Goal: Task Accomplishment & Management: Use online tool/utility

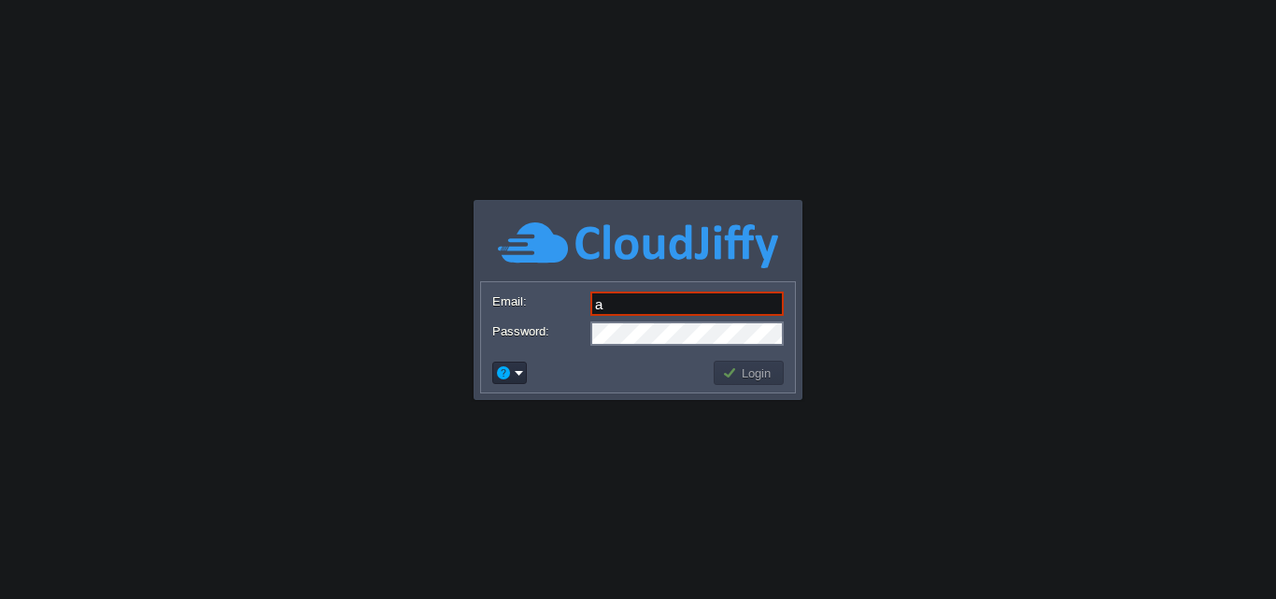
type input "[EMAIL_ADDRESS][DOMAIN_NAME]"
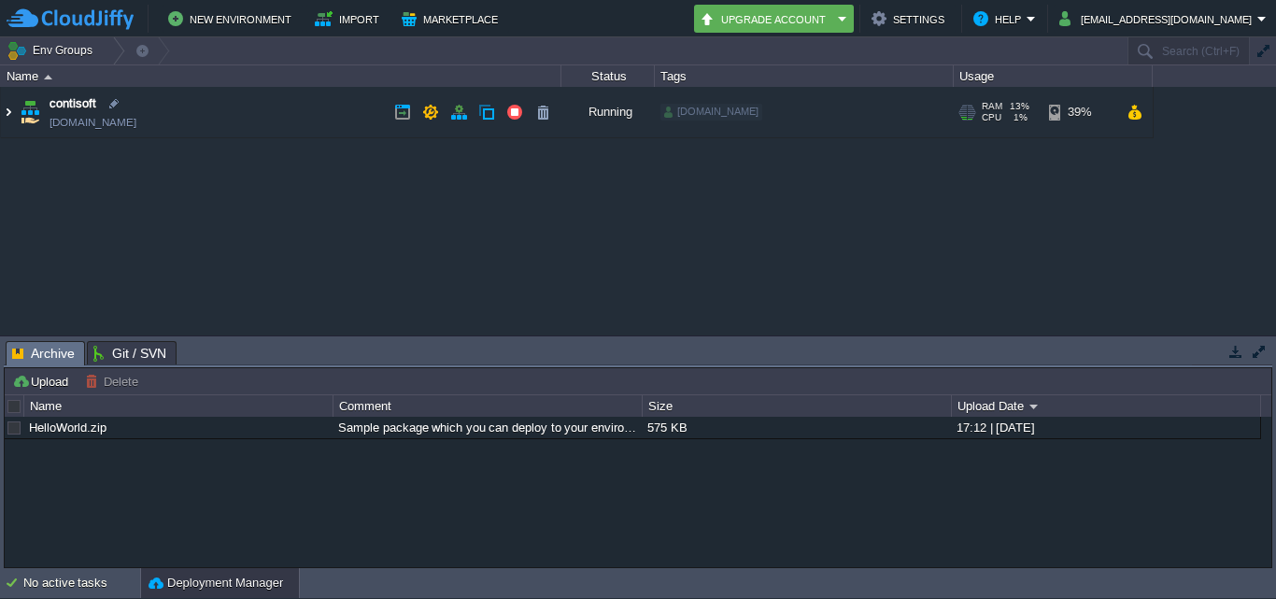
click at [2, 111] on img at bounding box center [8, 112] width 15 height 50
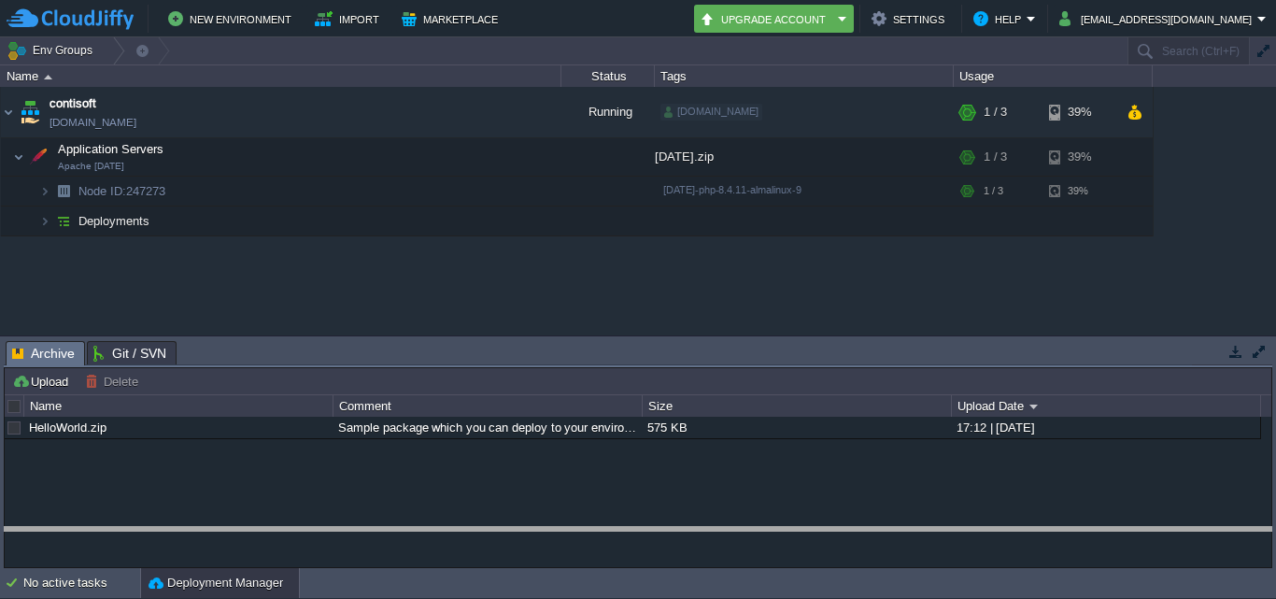
drag, startPoint x: 796, startPoint y: 342, endPoint x: 775, endPoint y: 539, distance: 198.3
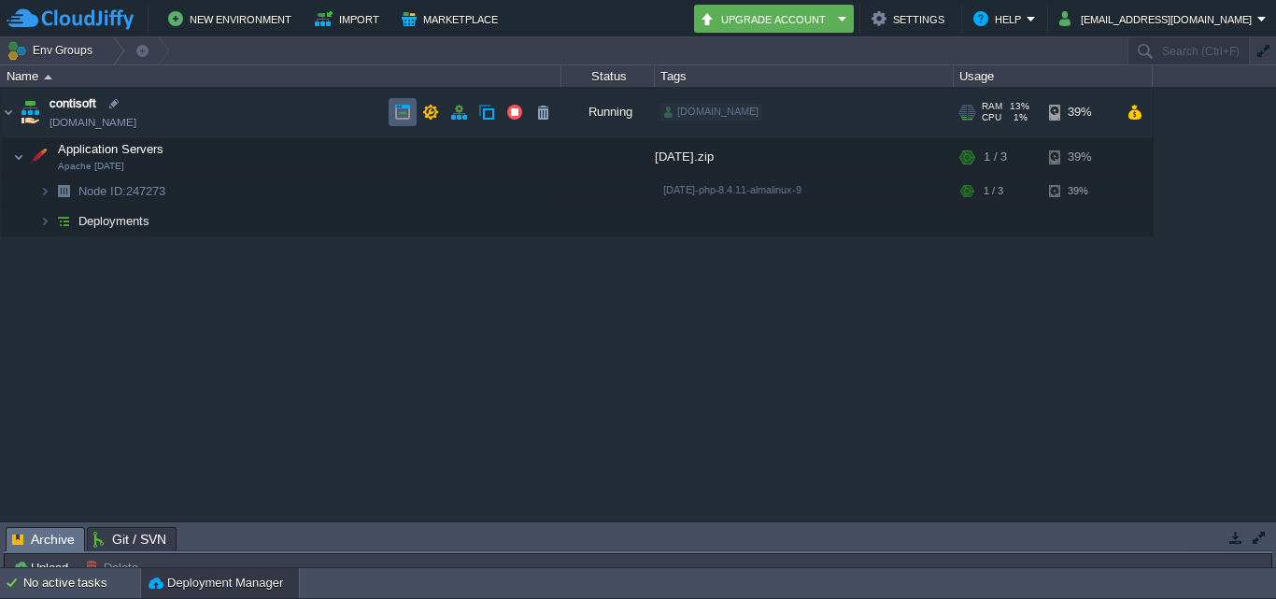
click at [391, 110] on td at bounding box center [403, 112] width 28 height 28
click at [396, 113] on button "button" at bounding box center [402, 112] width 17 height 17
click at [1223, 562] on icon "Chat widget" at bounding box center [1226, 552] width 26 height 28
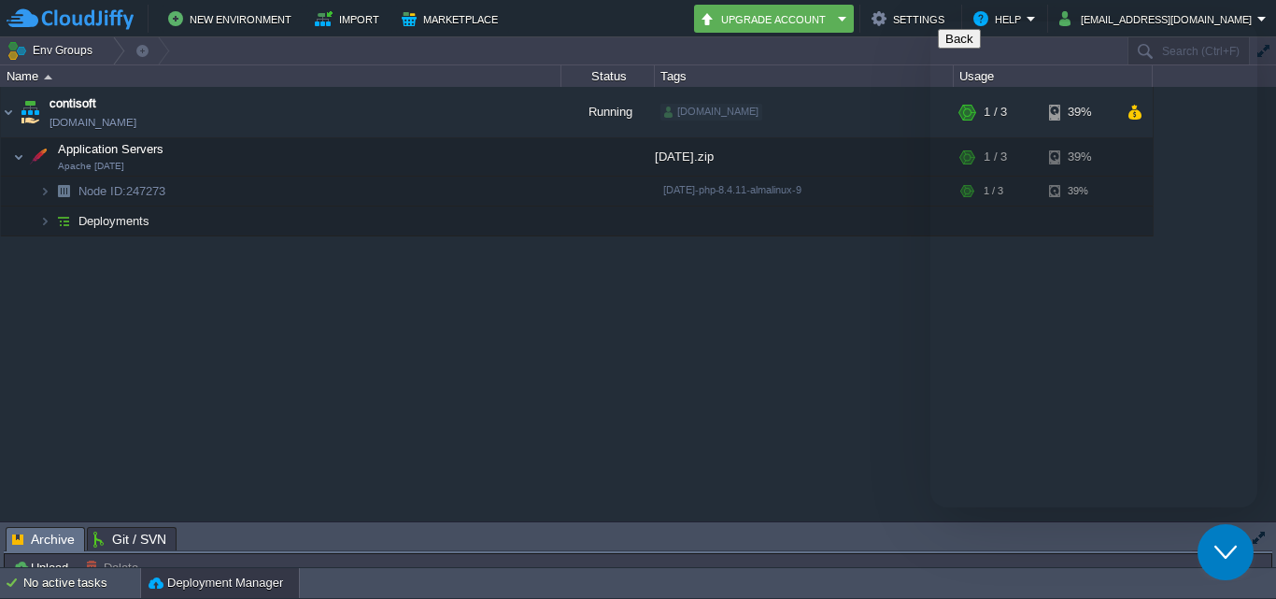
click at [884, 369] on div "contisoft [DOMAIN_NAME] Running [DOMAIN_NAME] + Add to Env Group RAM 13% CPU 0%…" at bounding box center [638, 304] width 1276 height 434
click at [963, 45] on button "Back" at bounding box center [959, 39] width 43 height 20
click at [748, 389] on div "contisoft [DOMAIN_NAME] Running [DOMAIN_NAME] + Add to Env Group RAM 13% CPU 0%…" at bounding box center [638, 304] width 1276 height 434
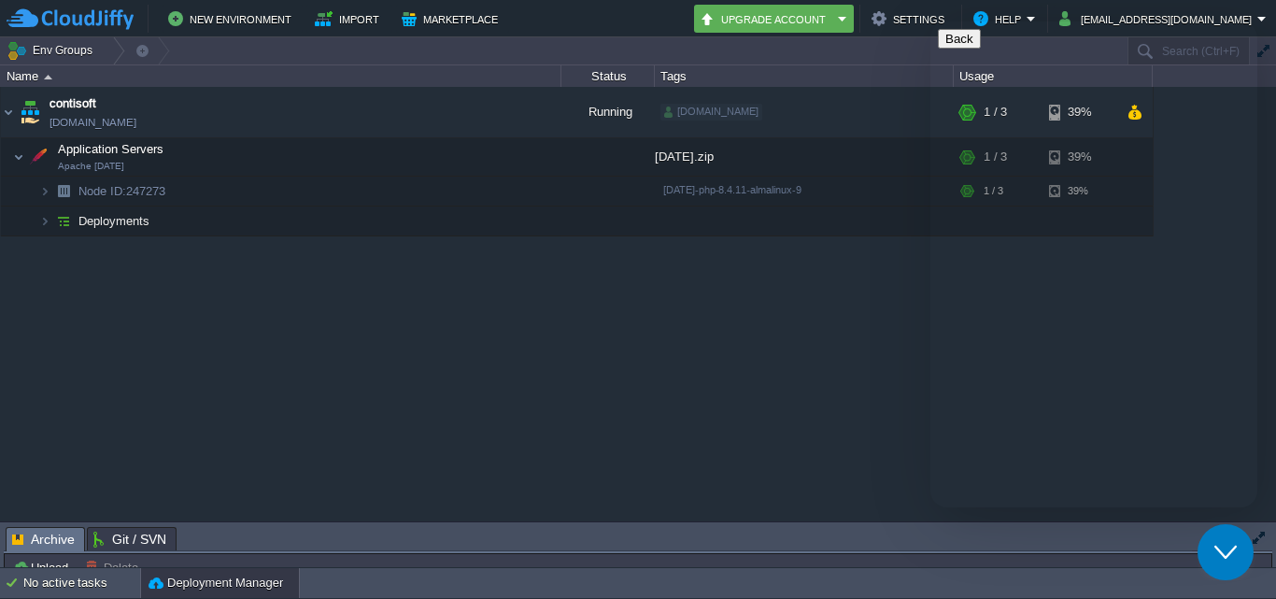
click at [1206, 534] on button "Close Chat This icon closes the chat window." at bounding box center [1226, 552] width 56 height 56
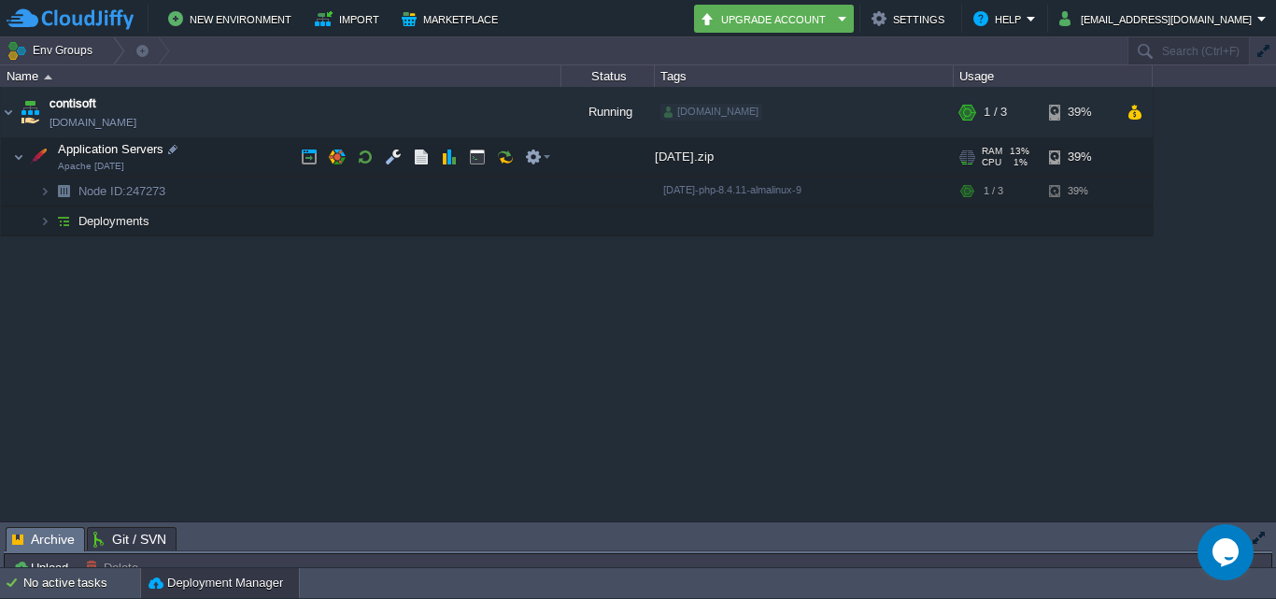
click at [1198, 524] on button "Opens Chat This icon Opens the chat window." at bounding box center [1226, 552] width 56 height 56
click at [1198, 524] on button "Close Chat This icon closes the chat window." at bounding box center [1226, 552] width 56 height 56
click at [1198, 524] on button "Opens Chat This icon Opens the chat window." at bounding box center [1226, 552] width 56 height 56
click at [1198, 524] on button "Close Chat This icon closes the chat window." at bounding box center [1226, 552] width 56 height 56
click at [1198, 524] on button "Opens Chat This icon Opens the chat window." at bounding box center [1226, 552] width 56 height 56
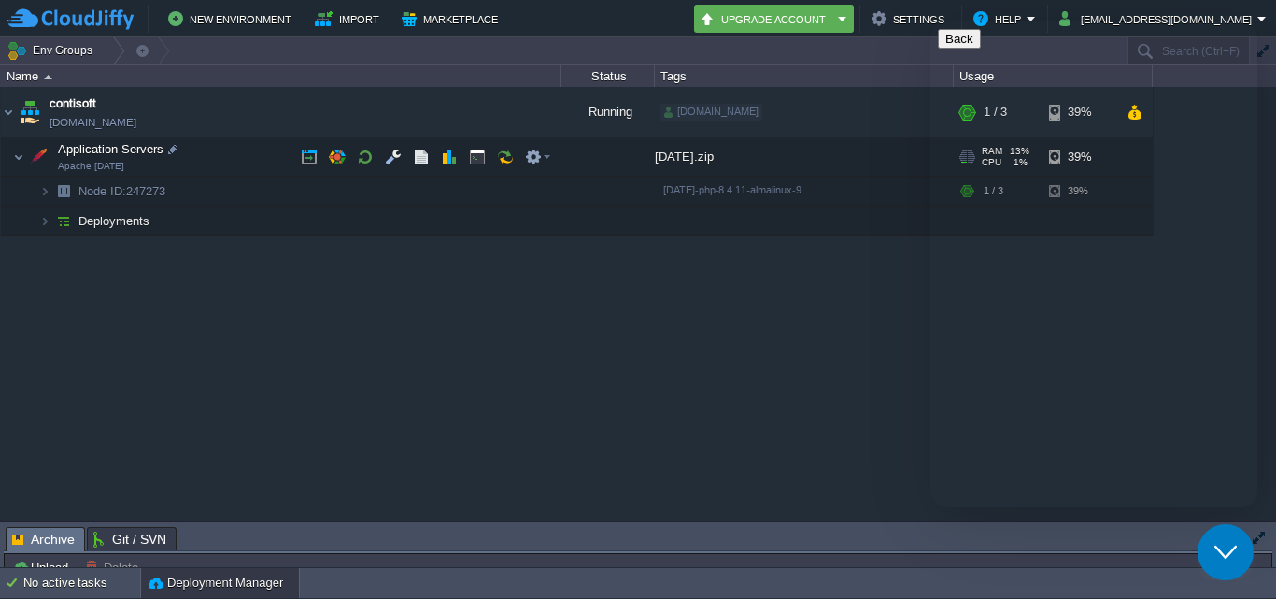
click at [1198, 524] on button "Close Chat This icon closes the chat window." at bounding box center [1226, 552] width 56 height 56
click at [1232, 555] on icon "Chat widget" at bounding box center [1226, 552] width 26 height 28
